Goal: Task Accomplishment & Management: Use online tool/utility

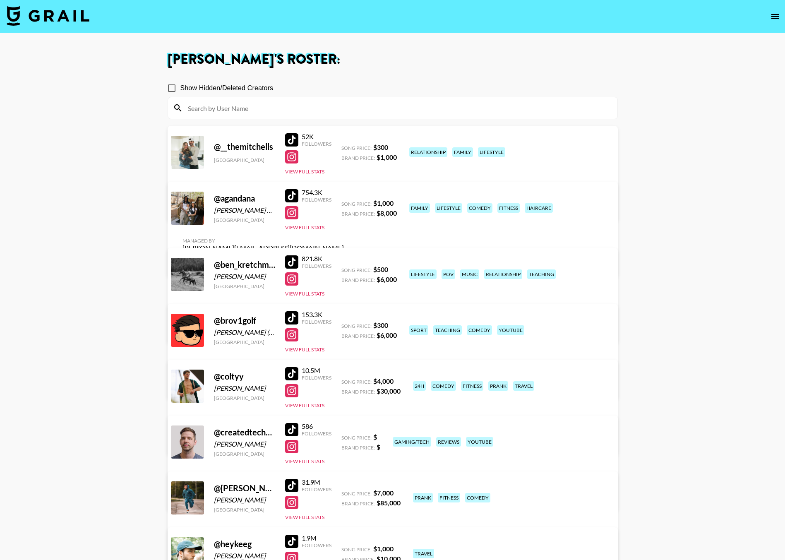
scroll to position [519, 0]
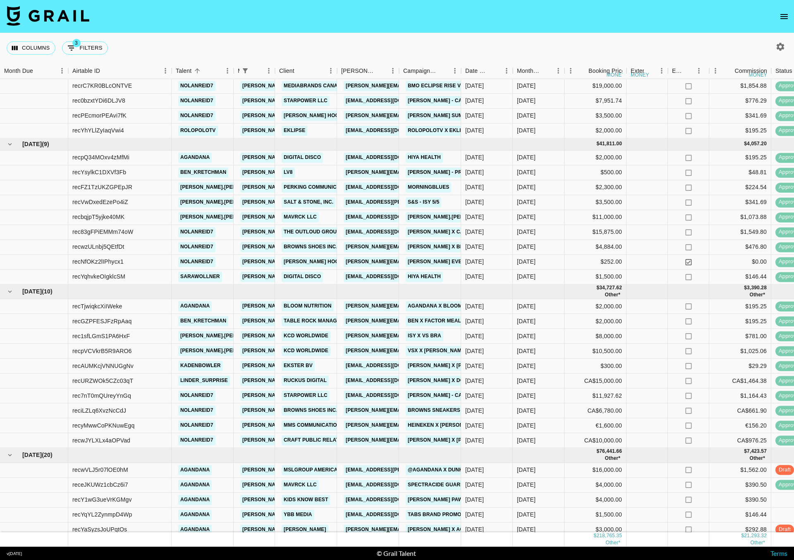
scroll to position [103, 0]
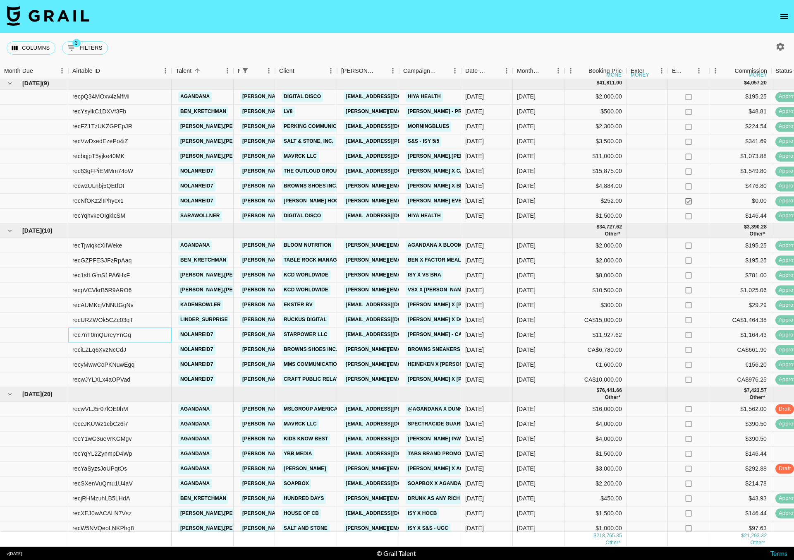
click at [101, 334] on div "rec7nT0mQUreyYnGq" at bounding box center [101, 334] width 59 height 8
copy div "rec7nT0mQUreyYnGq"
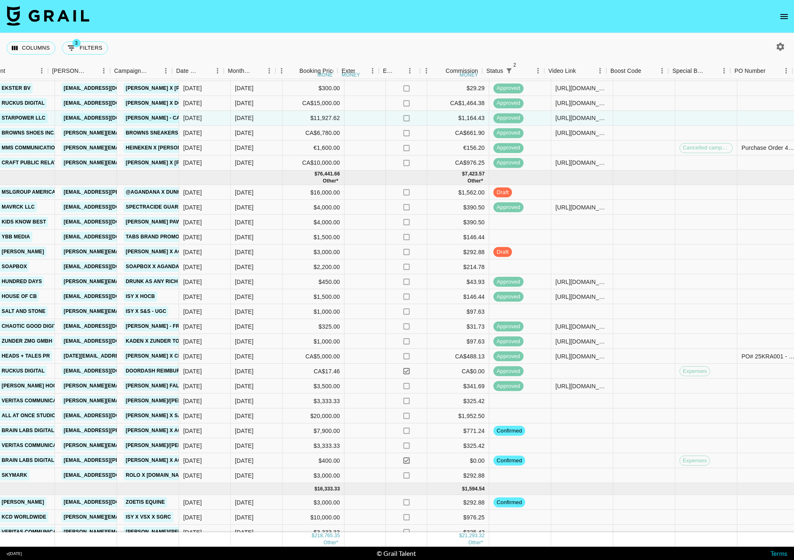
scroll to position [320, 289]
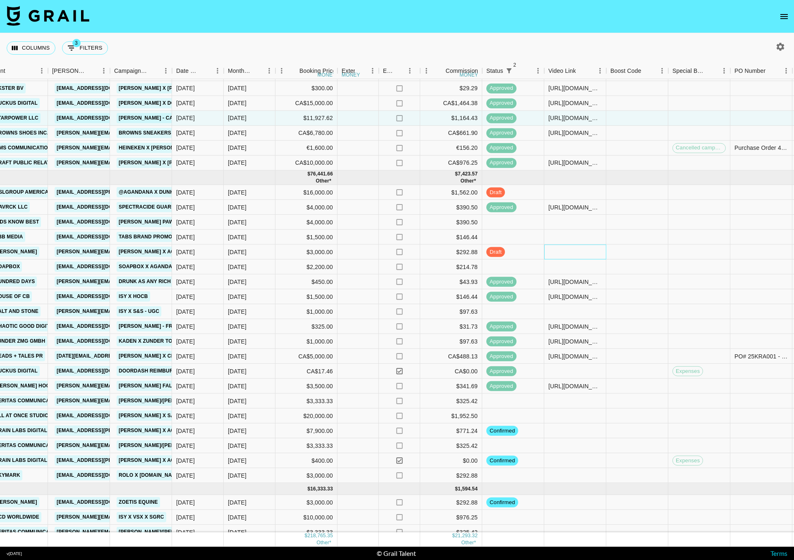
click at [584, 249] on div at bounding box center [575, 251] width 62 height 15
click at [575, 248] on div at bounding box center [575, 251] width 62 height 15
click at [568, 251] on div at bounding box center [575, 251] width 62 height 15
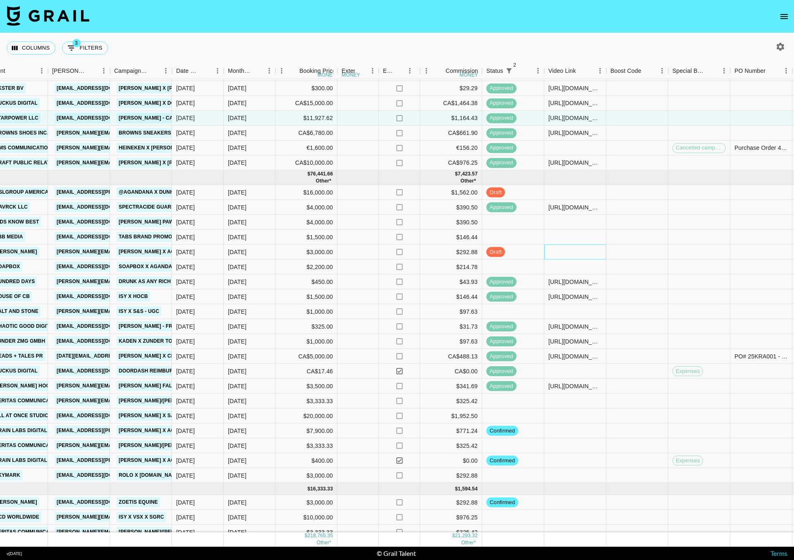
click at [568, 251] on div at bounding box center [575, 251] width 62 height 15
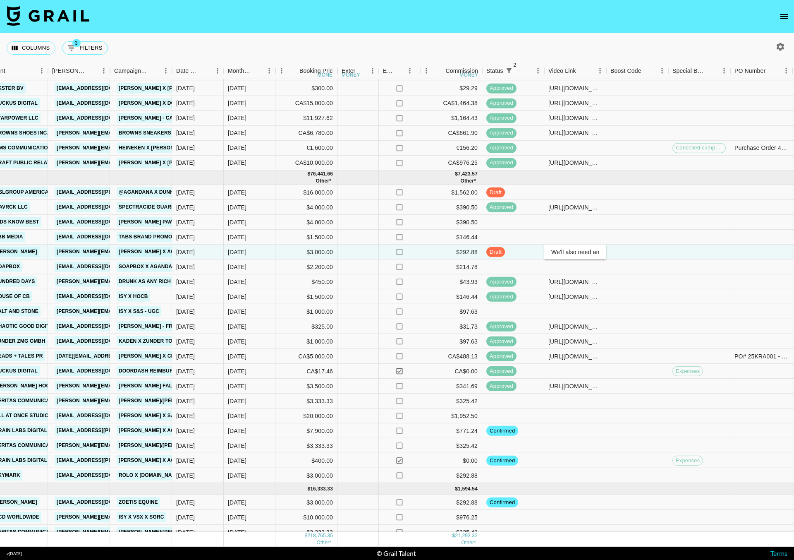
type input "We'll also need an I-9 (form attached) and passport photo to verify AG & Ana's …"
click at [589, 252] on input "We'll also need an I-9 (form attached) and passport photo to verify AG & Ana's …" at bounding box center [575, 252] width 61 height 7
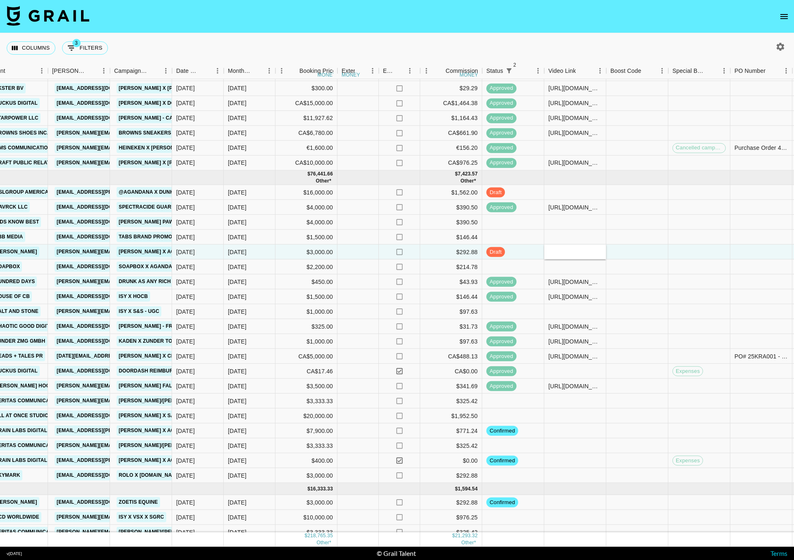
scroll to position [0, 0]
paste input "https://www.tiktok.com/@agandana/video/7538495811408137486?_r=1&_t=ZT-8ysOMtQTN…"
type input "https://www.tiktok.com/@agandana/video/7538495811408137486?_r=1&_t=ZT-8ysOMtQTN…"
click at [634, 249] on div at bounding box center [637, 251] width 62 height 15
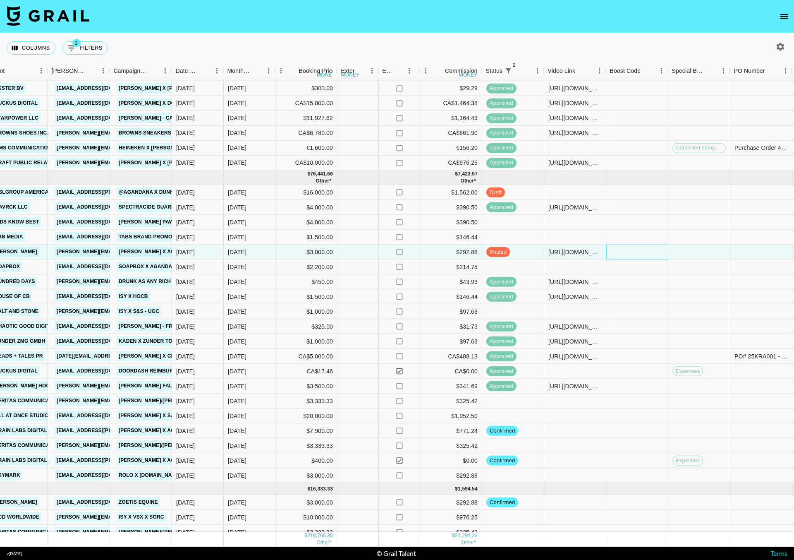
scroll to position [320, 764]
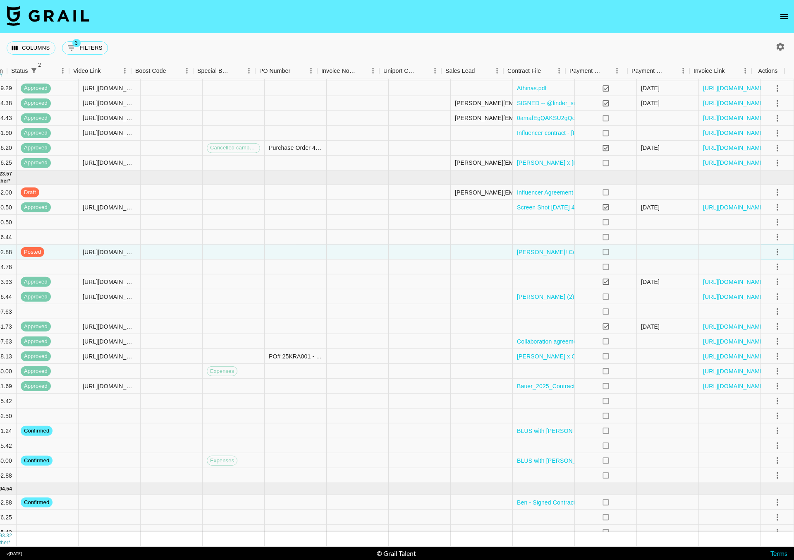
click at [773, 247] on icon "select merge strategy" at bounding box center [778, 252] width 10 height 10
click at [748, 325] on div "Approve" at bounding box center [759, 329] width 25 height 10
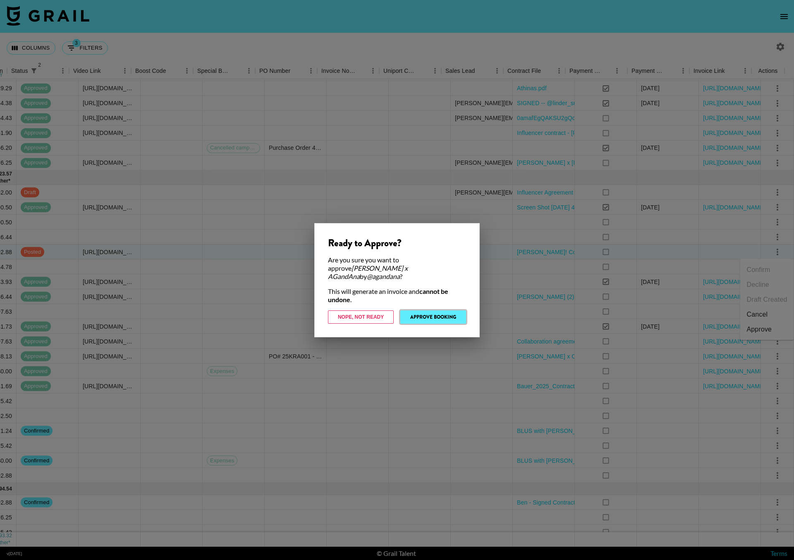
click at [441, 313] on button "Approve Booking" at bounding box center [433, 316] width 66 height 13
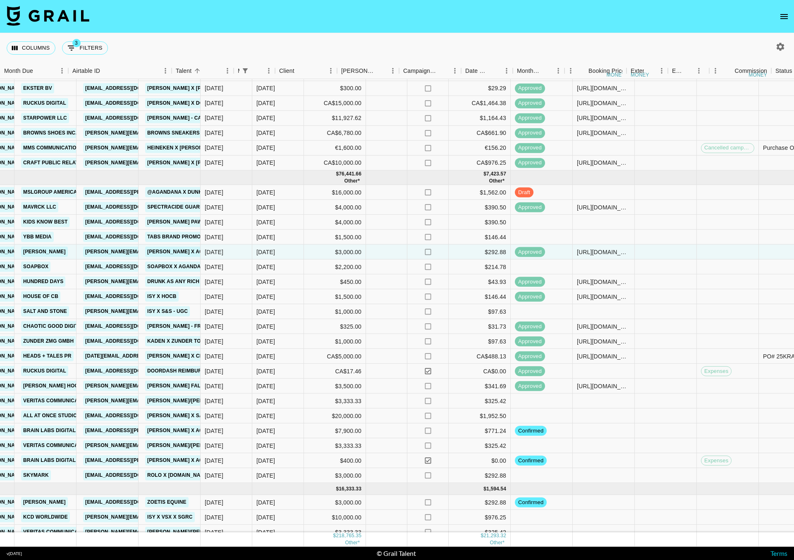
scroll to position [320, 0]
